Goal: Transaction & Acquisition: Purchase product/service

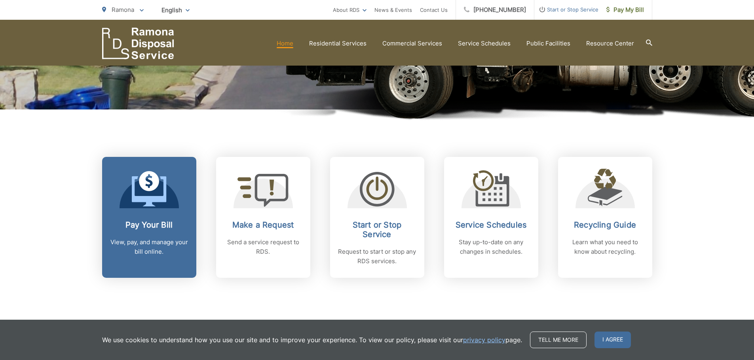
scroll to position [237, 0]
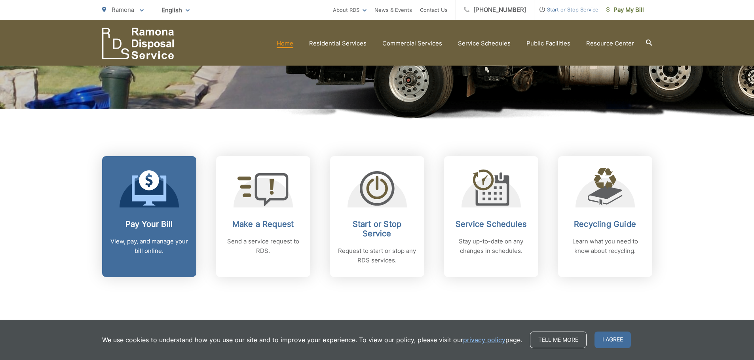
click at [174, 231] on div "Pay Your Bill View, pay, and manage your bill online." at bounding box center [149, 238] width 78 height 36
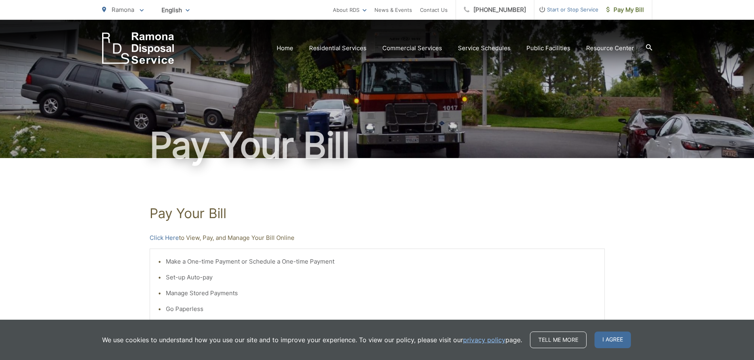
scroll to position [40, 0]
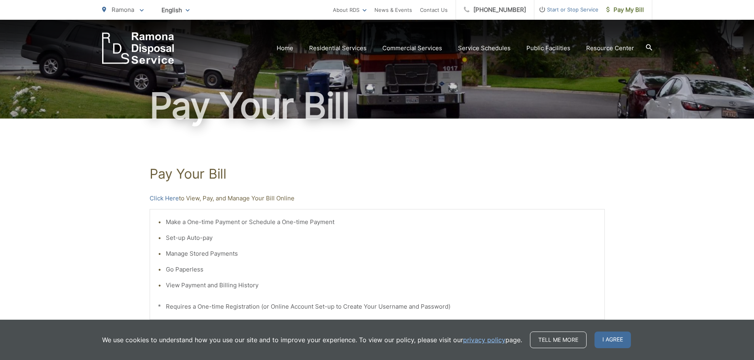
click at [222, 217] on div "Make a One-time Payment or Schedule a One-time Payment Set-up Auto-pay Manage S…" at bounding box center [377, 264] width 455 height 111
click at [165, 199] on link "Click Here" at bounding box center [164, 198] width 29 height 9
click at [174, 199] on link "Click Here" at bounding box center [164, 198] width 29 height 9
